Goal: Information Seeking & Learning: Get advice/opinions

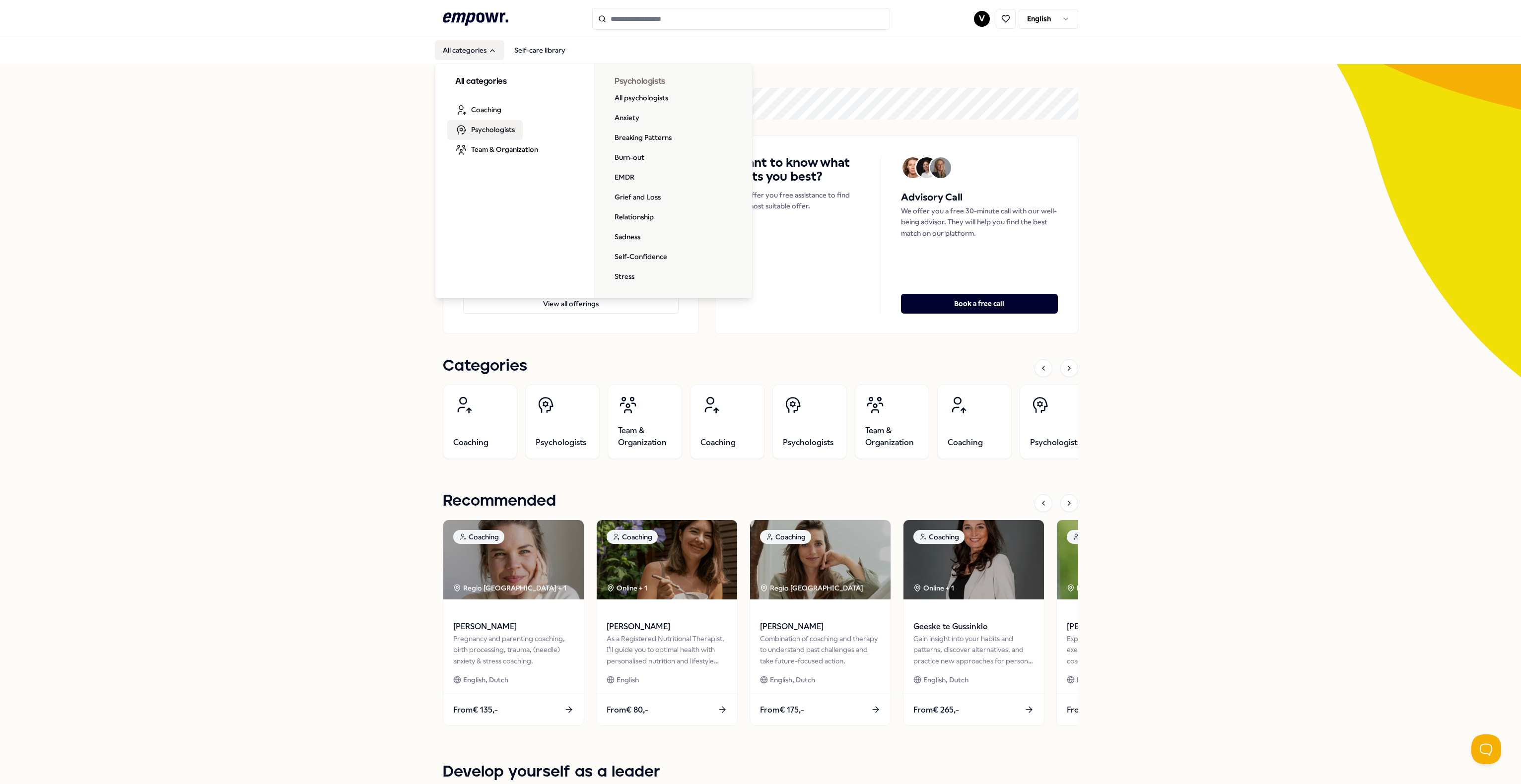
click at [504, 135] on link "Psychologists" at bounding box center [485, 130] width 76 height 20
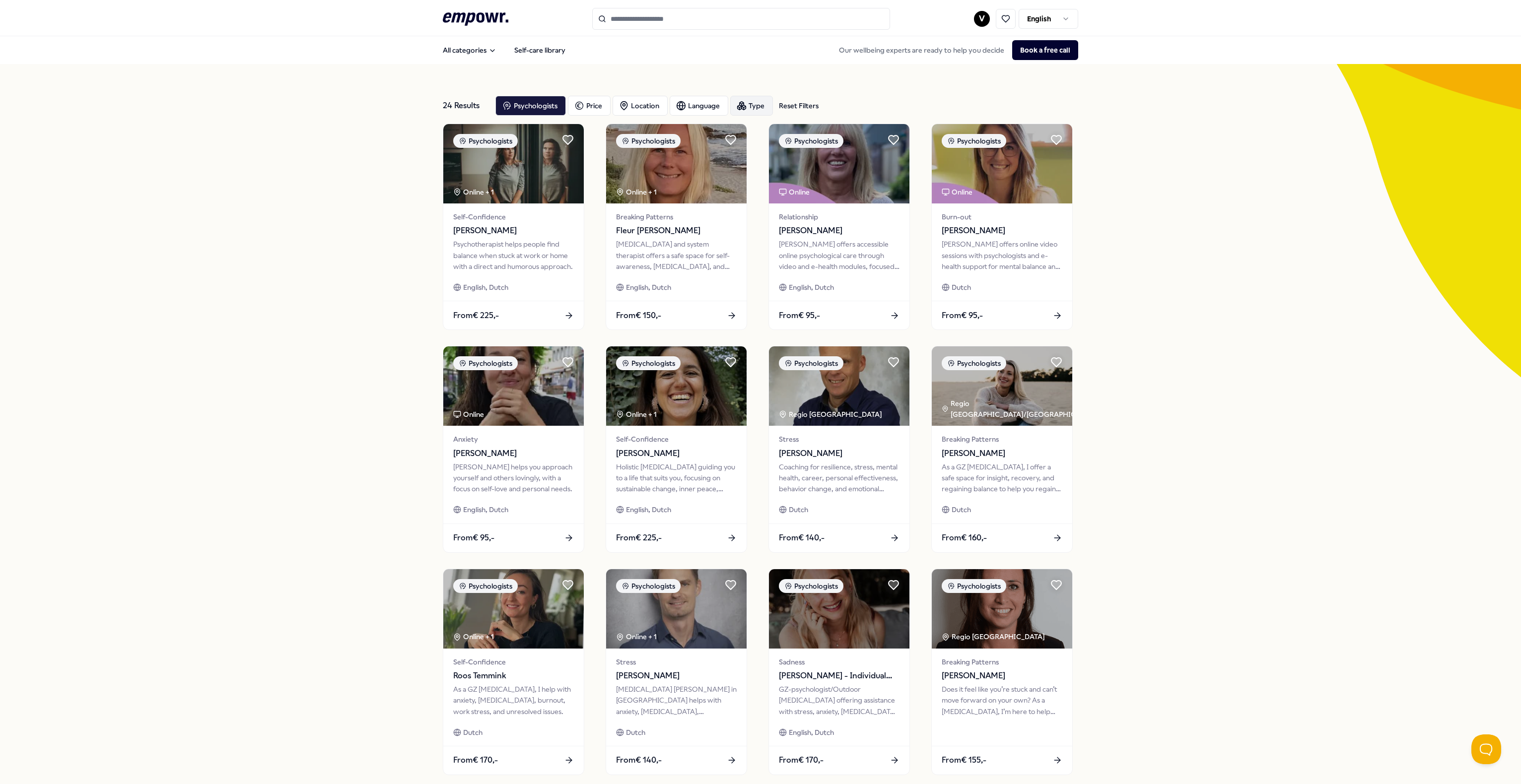
click at [730, 102] on div "Type" at bounding box center [752, 106] width 43 height 20
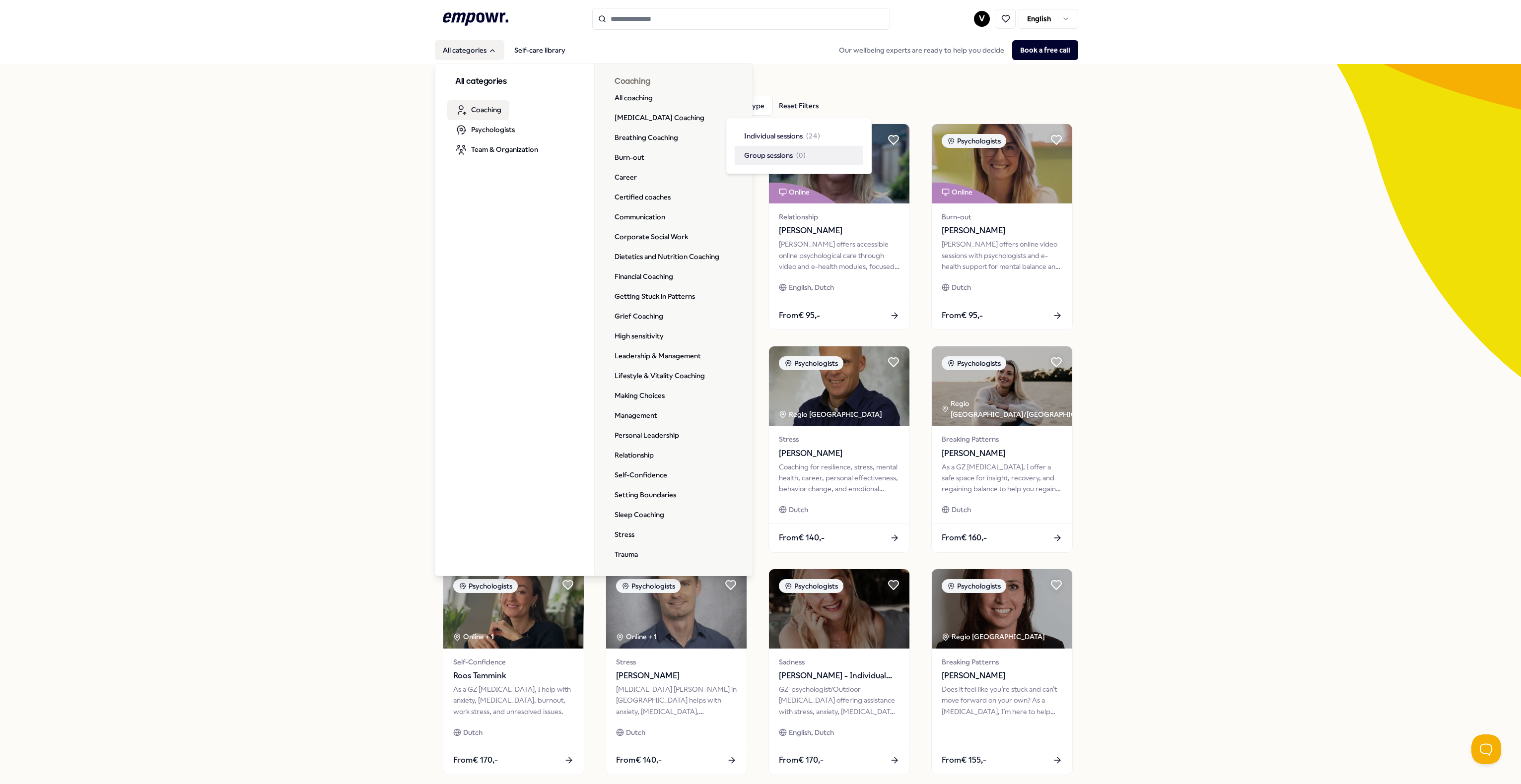
click at [482, 117] on link "Coaching" at bounding box center [478, 110] width 62 height 20
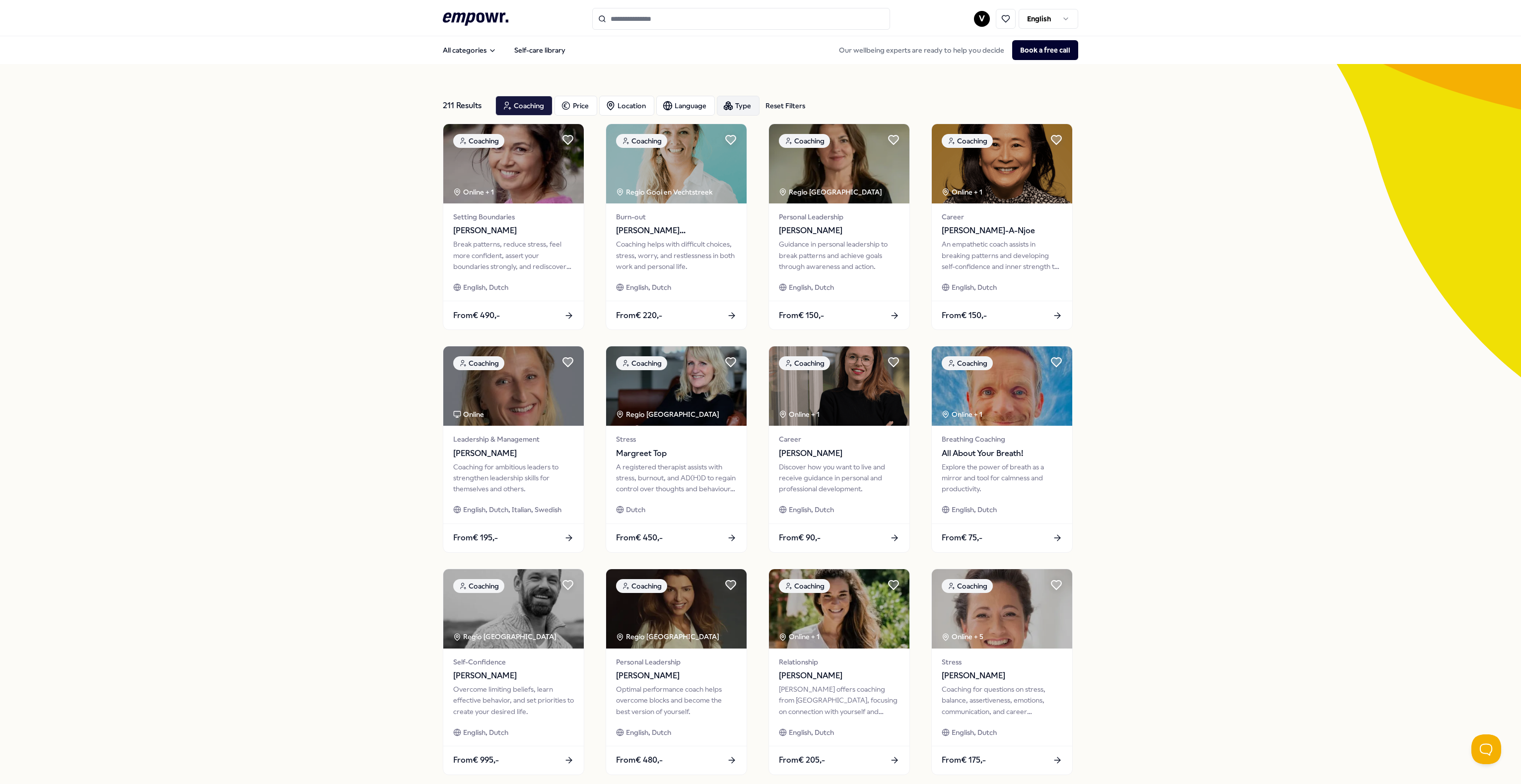
click at [739, 111] on div "Type" at bounding box center [738, 106] width 43 height 20
click at [760, 154] on span "Group sessions" at bounding box center [755, 155] width 48 height 11
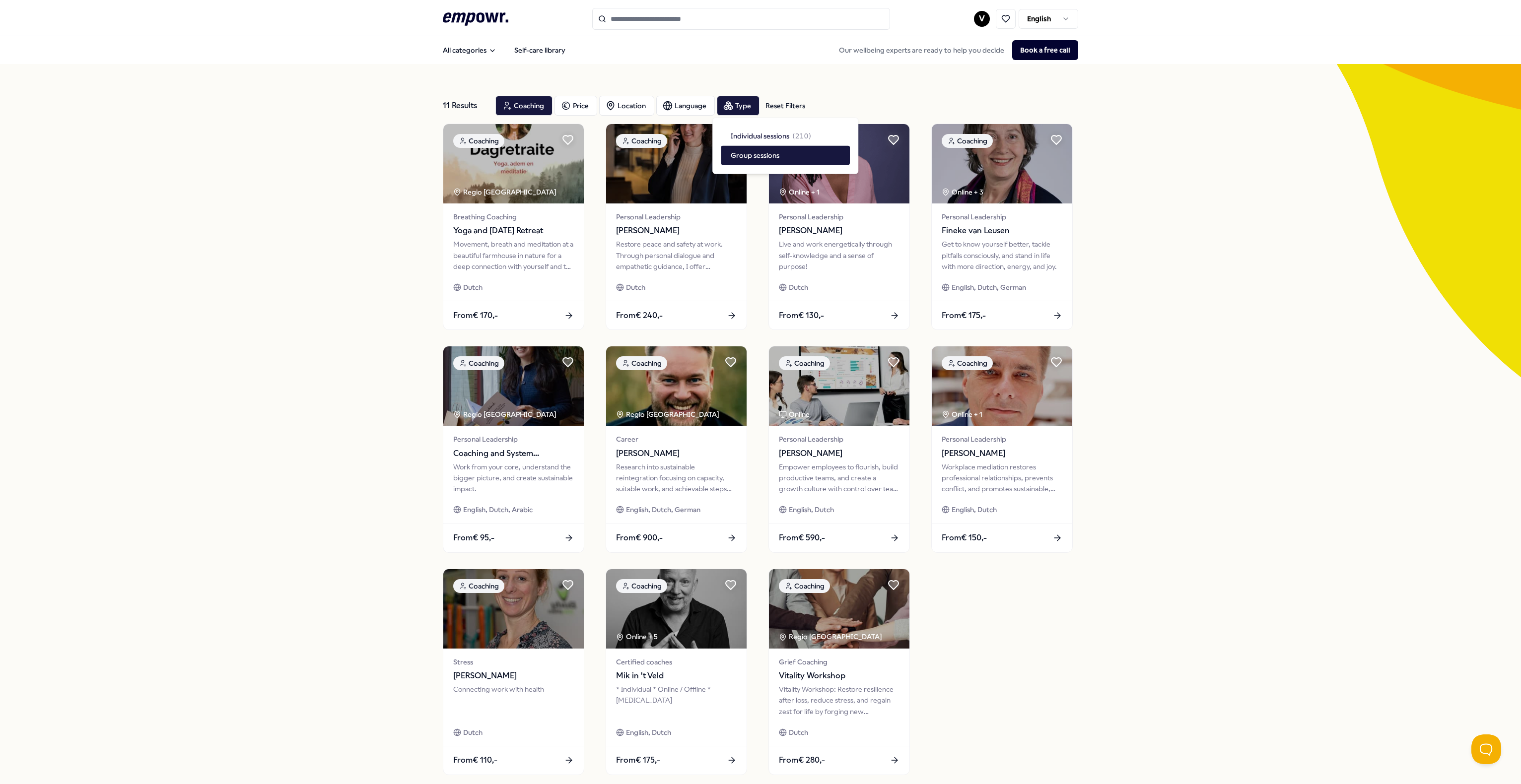
click at [402, 281] on div "11 Results Reset Filters Coaching Price Location Language Type Reset Filters Co…" at bounding box center [760, 451] width 1521 height 775
click at [759, 103] on div "Coaching Price Location Language Type Reset Filters" at bounding box center [650, 106] width 310 height 20
click at [565, 102] on icon "button" at bounding box center [566, 106] width 10 height 12
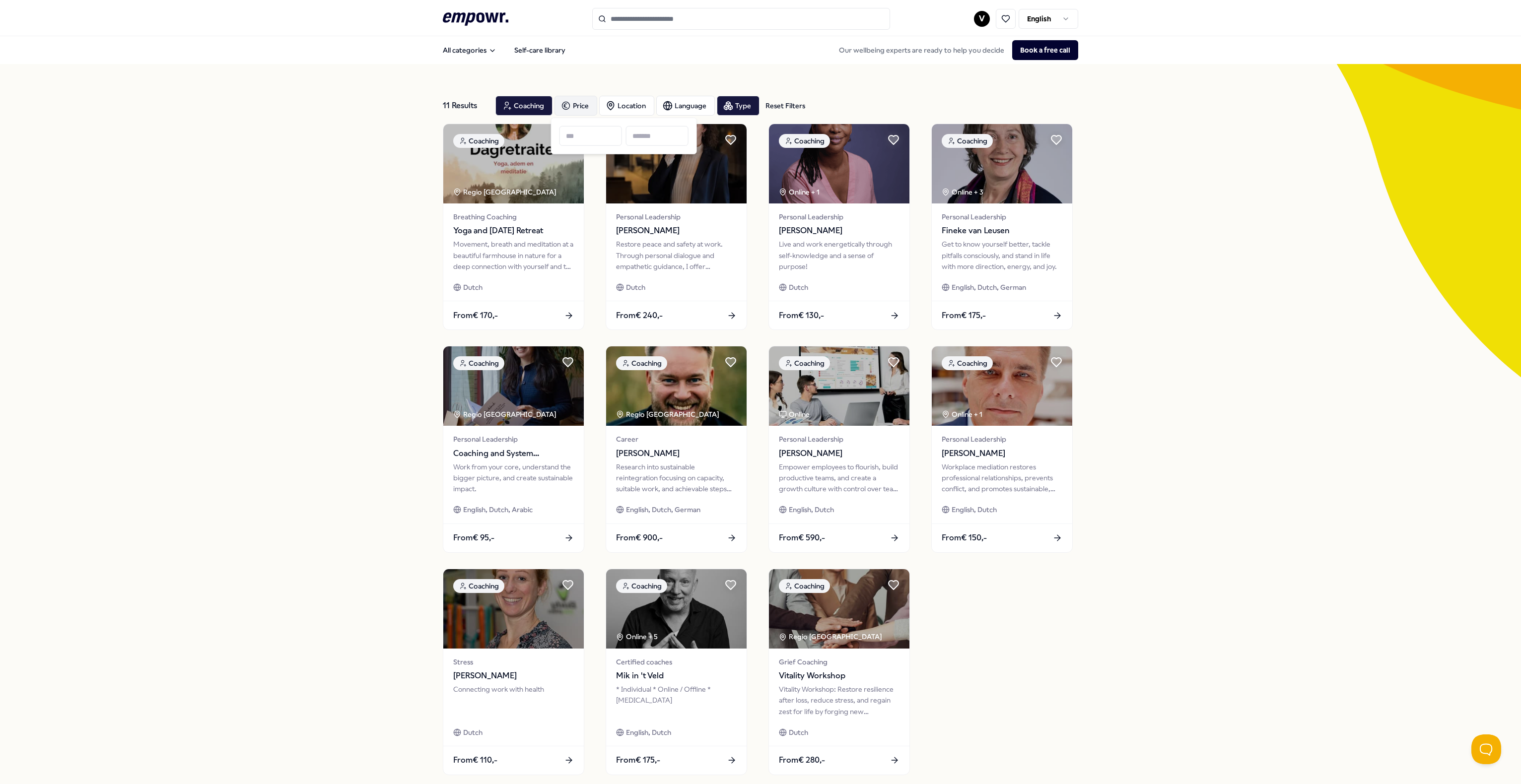
click at [647, 141] on input at bounding box center [657, 136] width 63 height 20
type input "***"
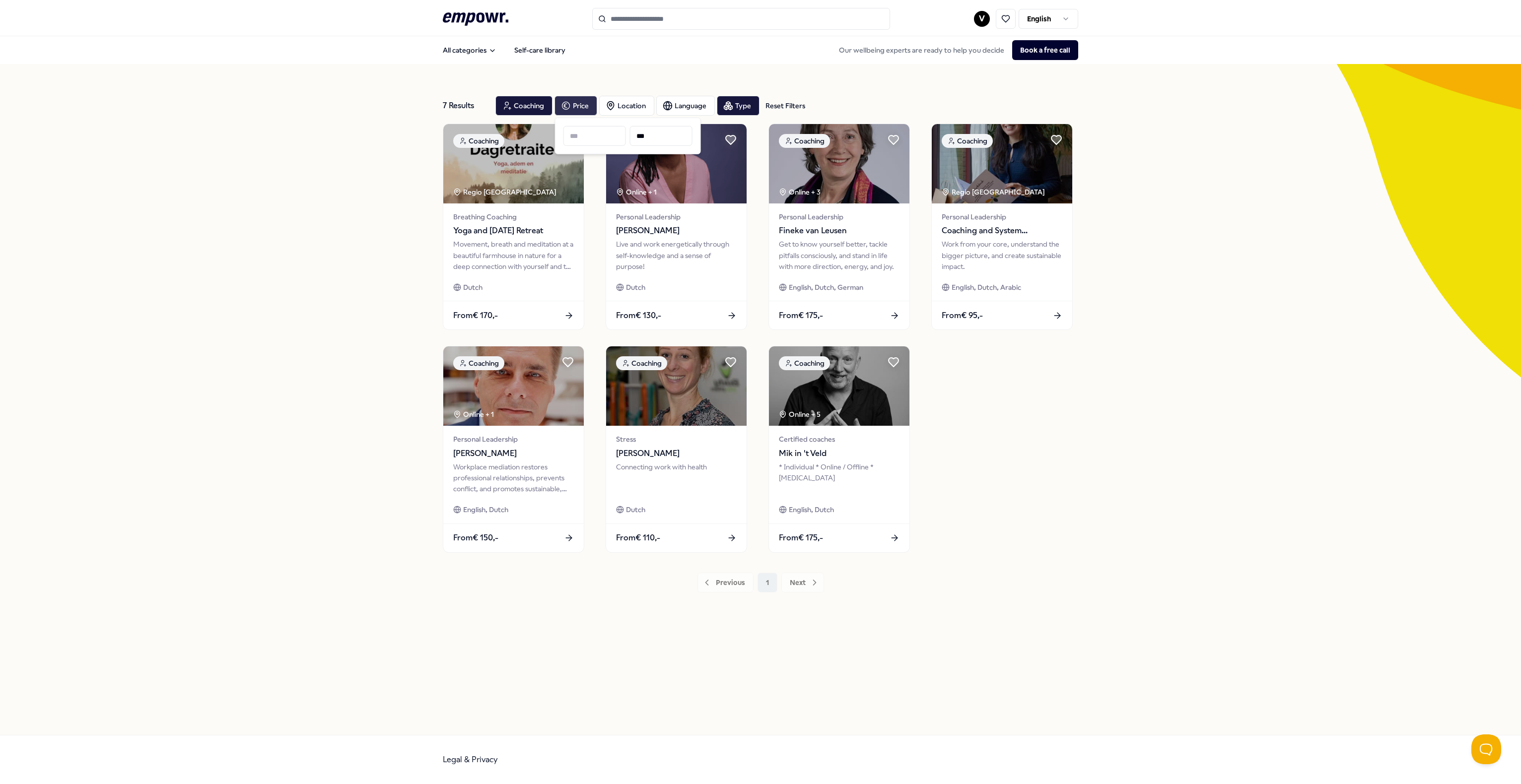
click at [415, 280] on div "7 Results Reset Filters Coaching Price Location Language Type Reset Filters Coa…" at bounding box center [760, 399] width 1521 height 671
